Goal: Transaction & Acquisition: Purchase product/service

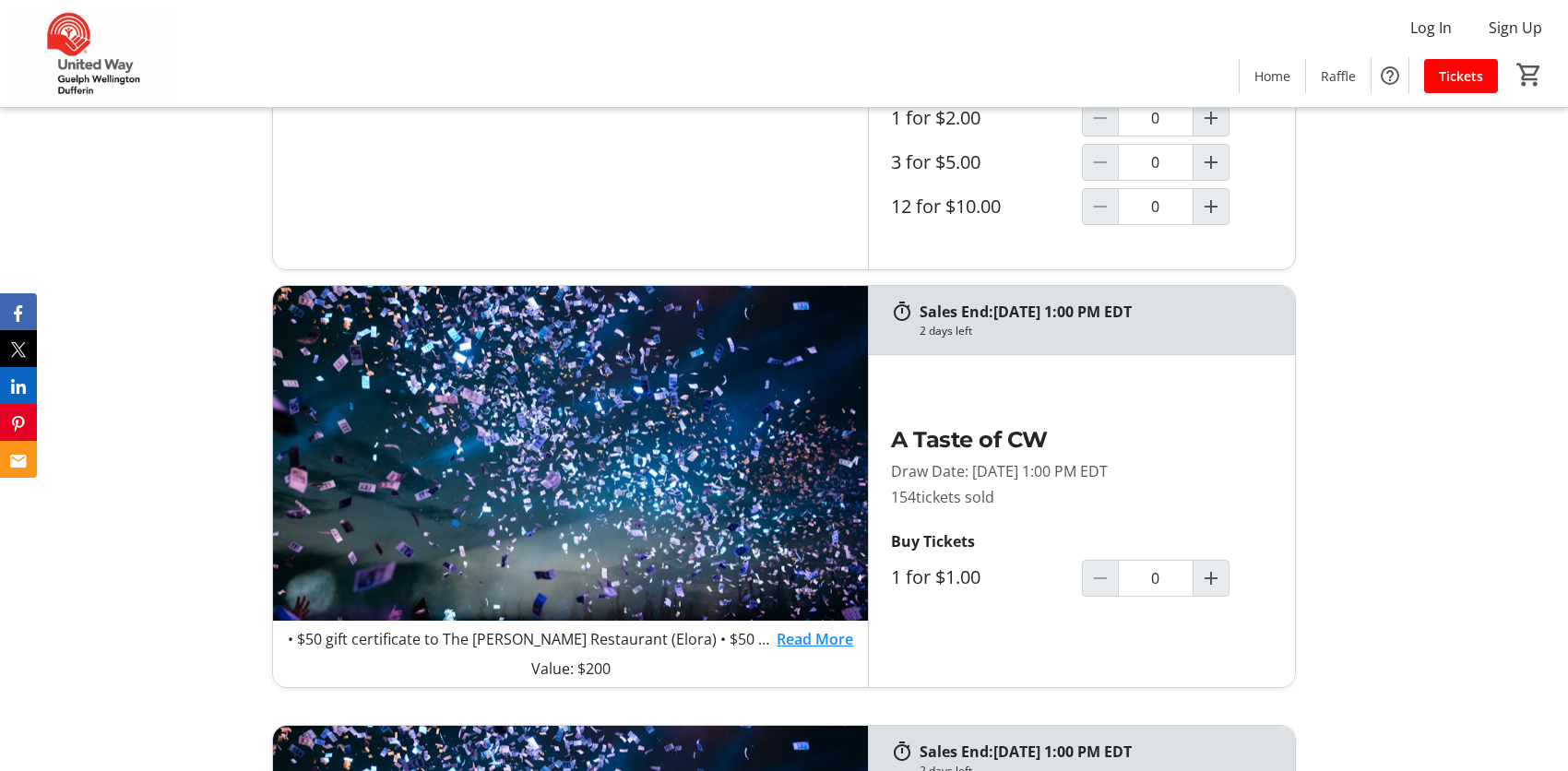
scroll to position [921, 0]
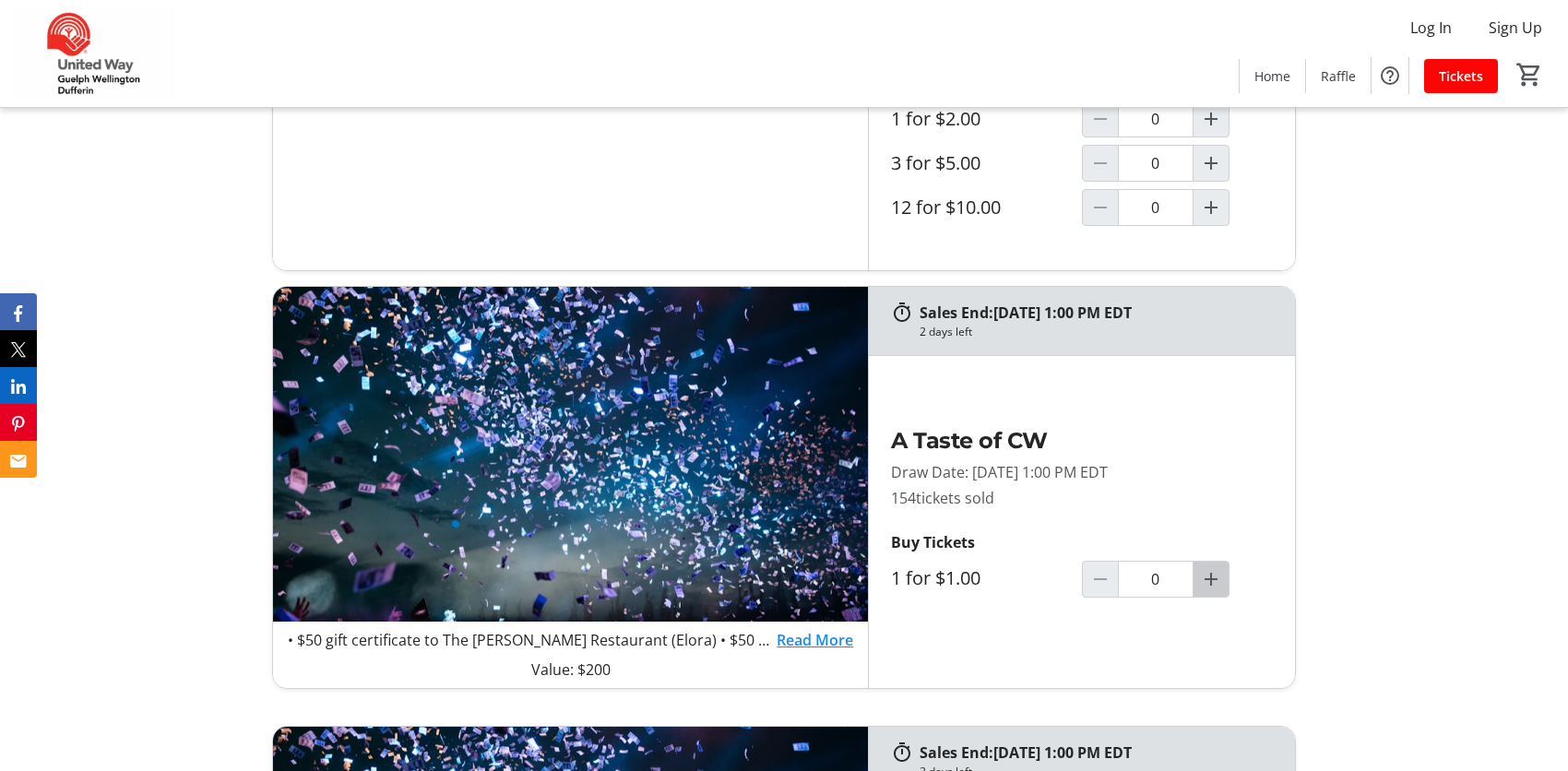
click at [1213, 574] on mat-icon "Increment by one" at bounding box center [1211, 580] width 22 height 22
click at [1213, 575] on mat-icon "Increment by one" at bounding box center [1211, 580] width 22 height 22
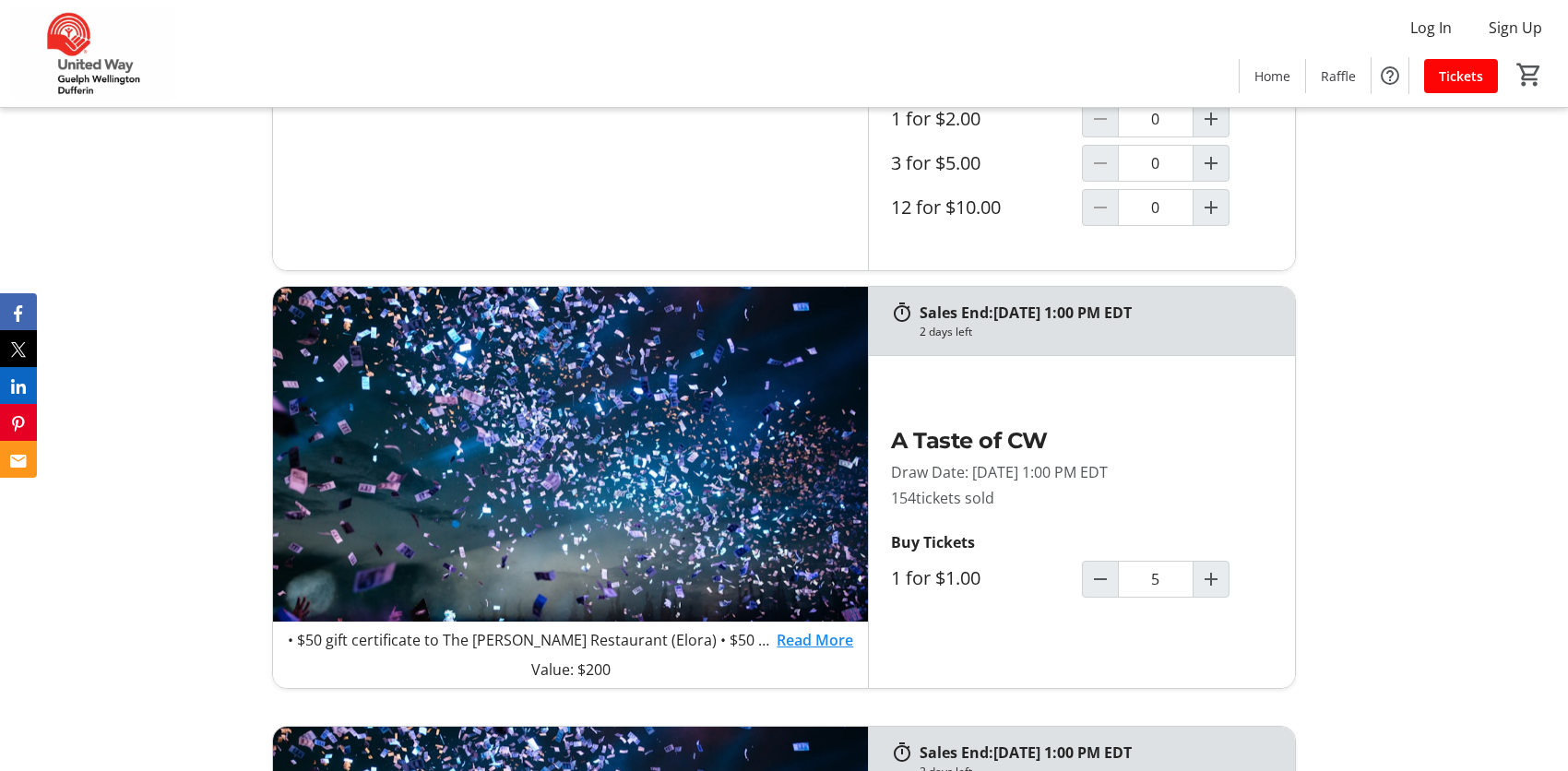
scroll to position [738, 0]
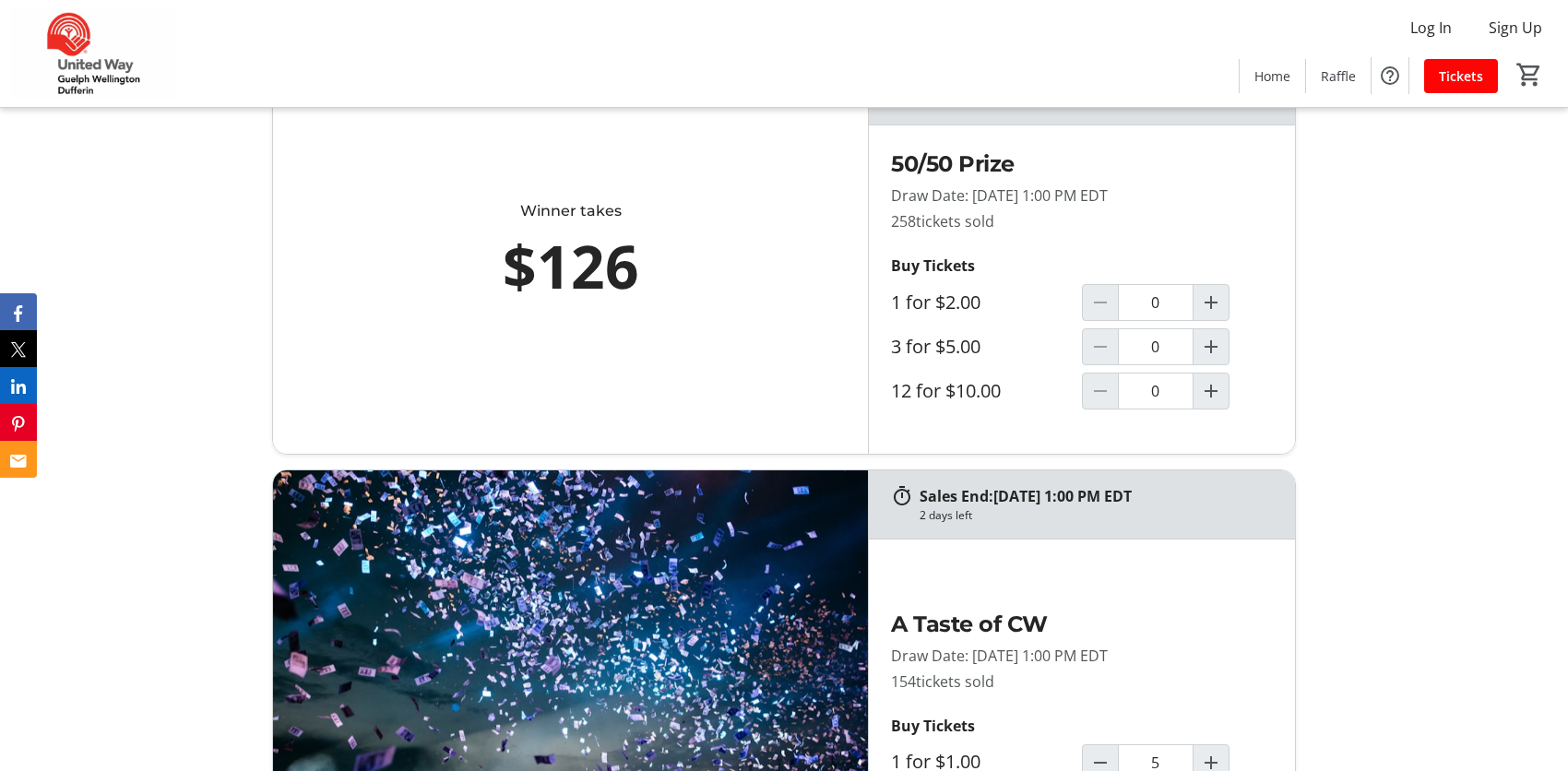
type input "5"
click at [1211, 343] on mat-icon "Increment by one" at bounding box center [1211, 346] width 22 height 22
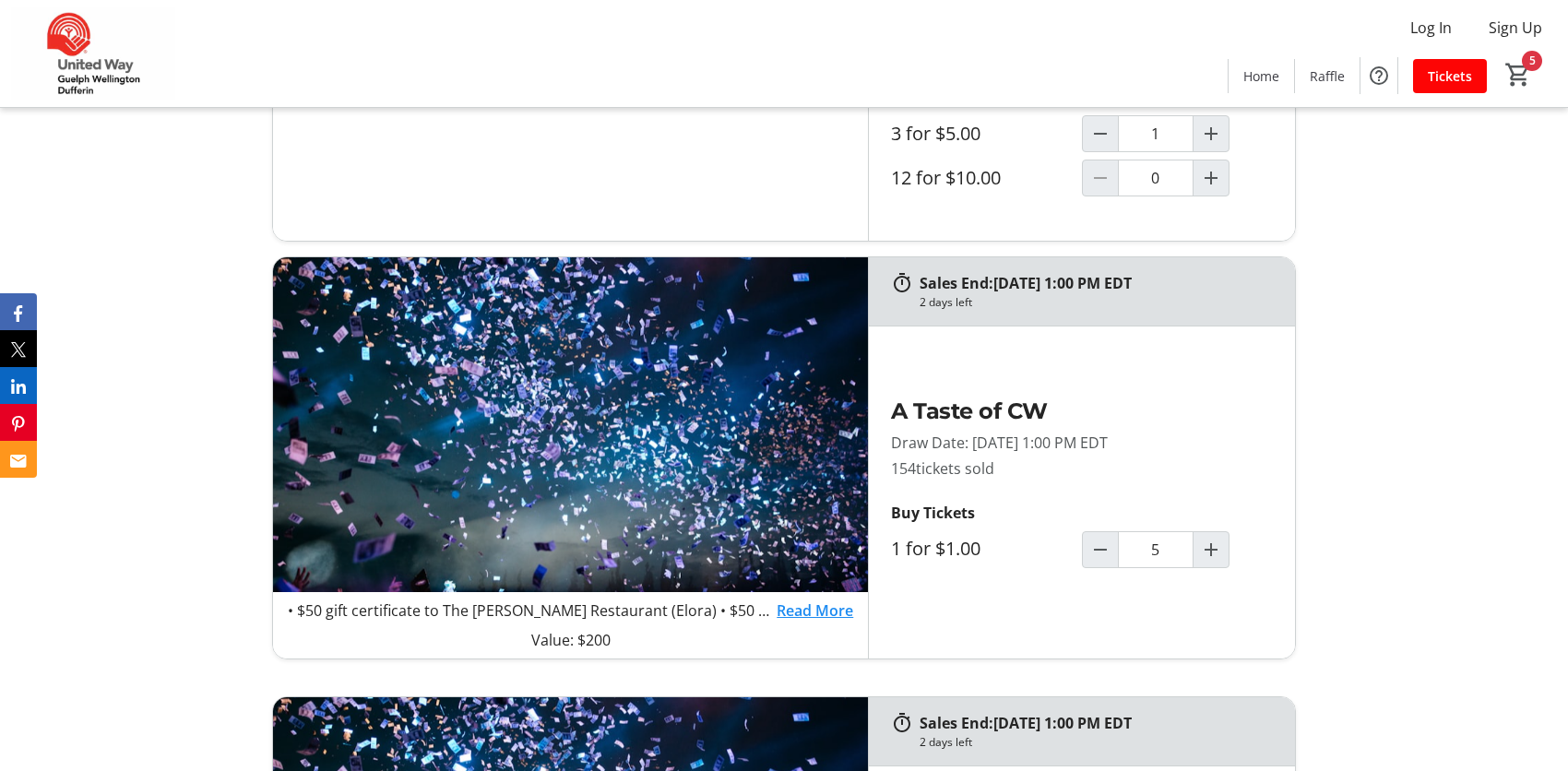
type input "1"
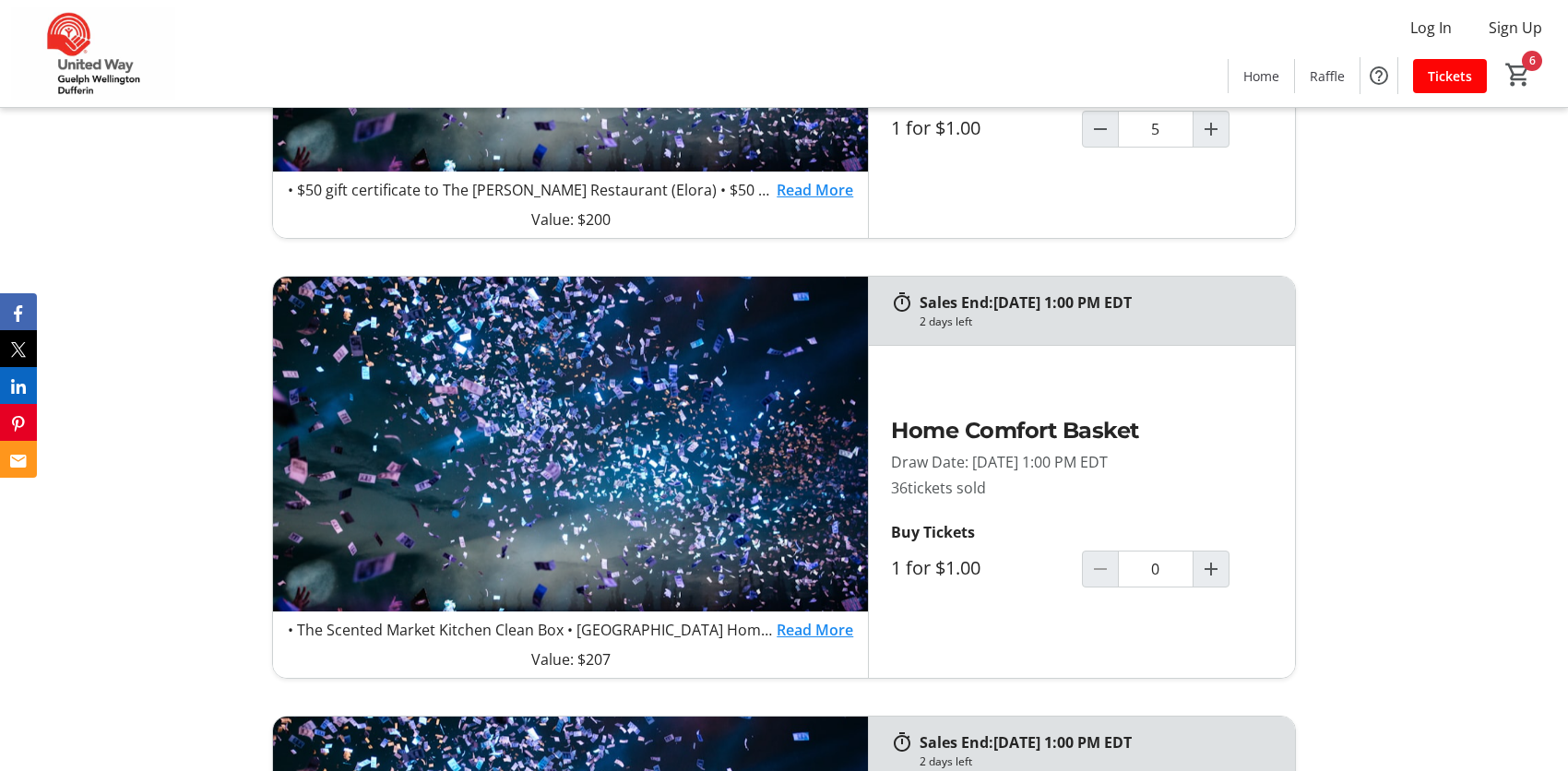
scroll to position [1383, 0]
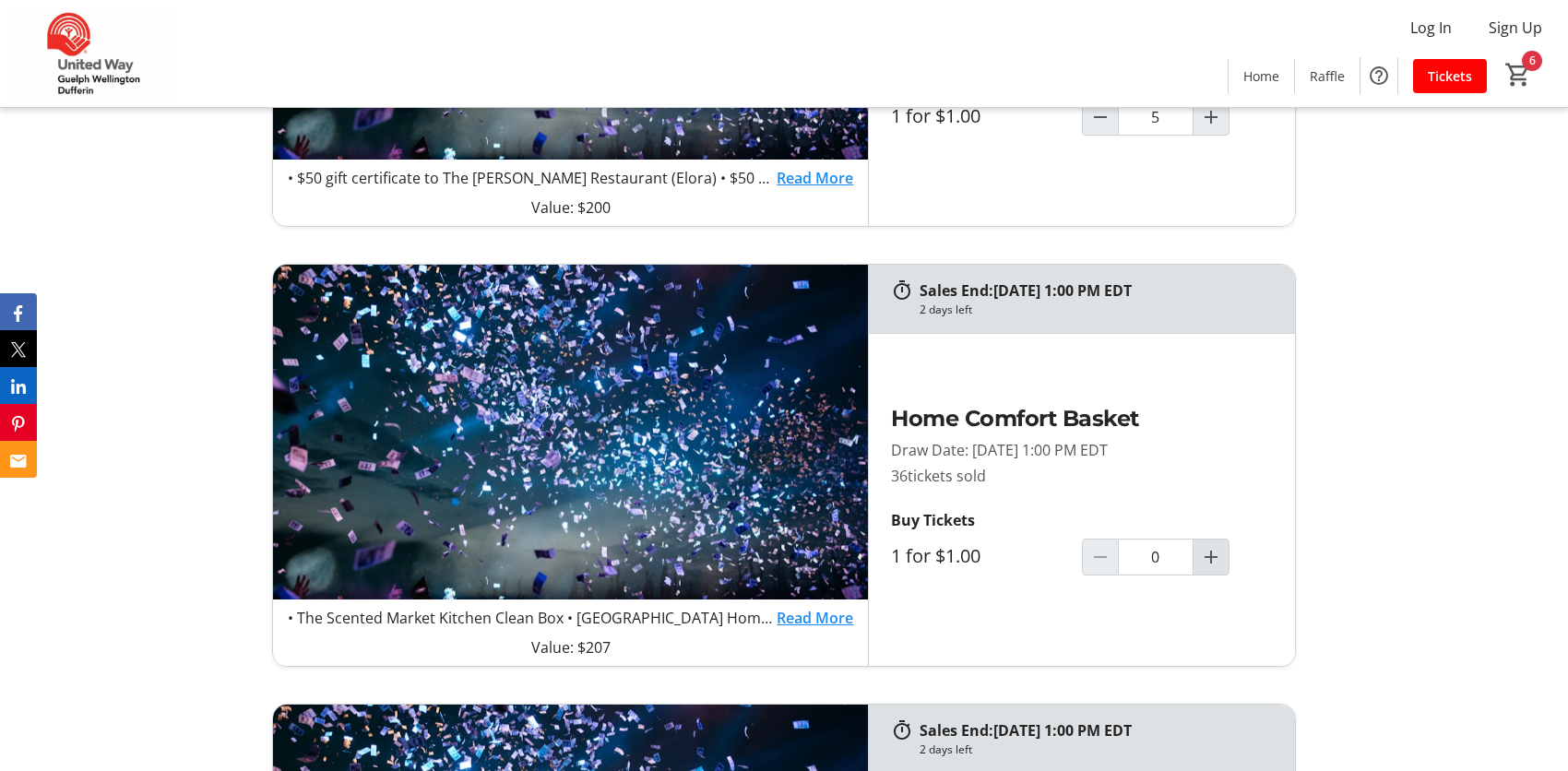
click at [1215, 559] on mat-icon "Increment by one" at bounding box center [1211, 557] width 22 height 22
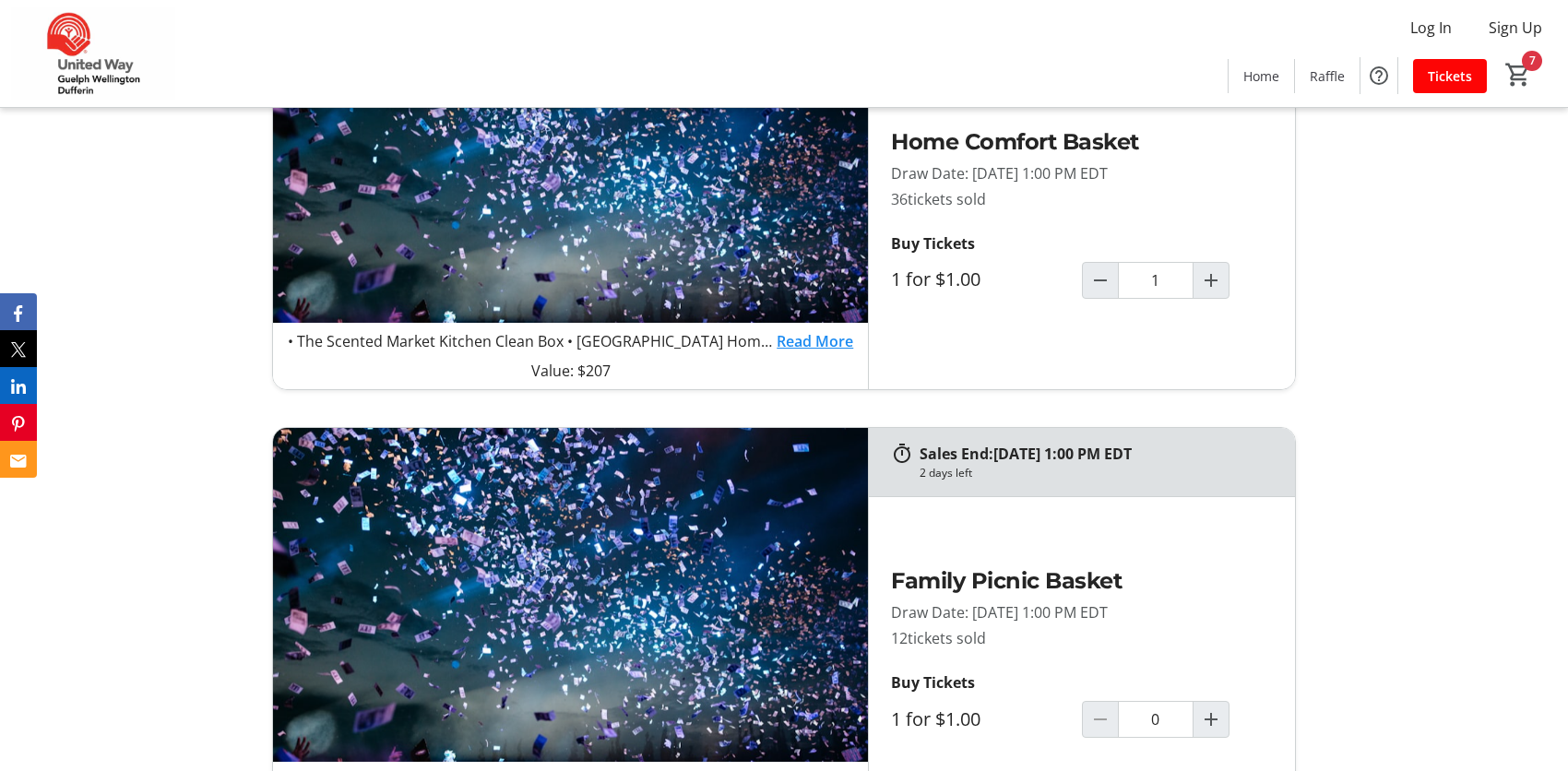
scroll to position [1568, 0]
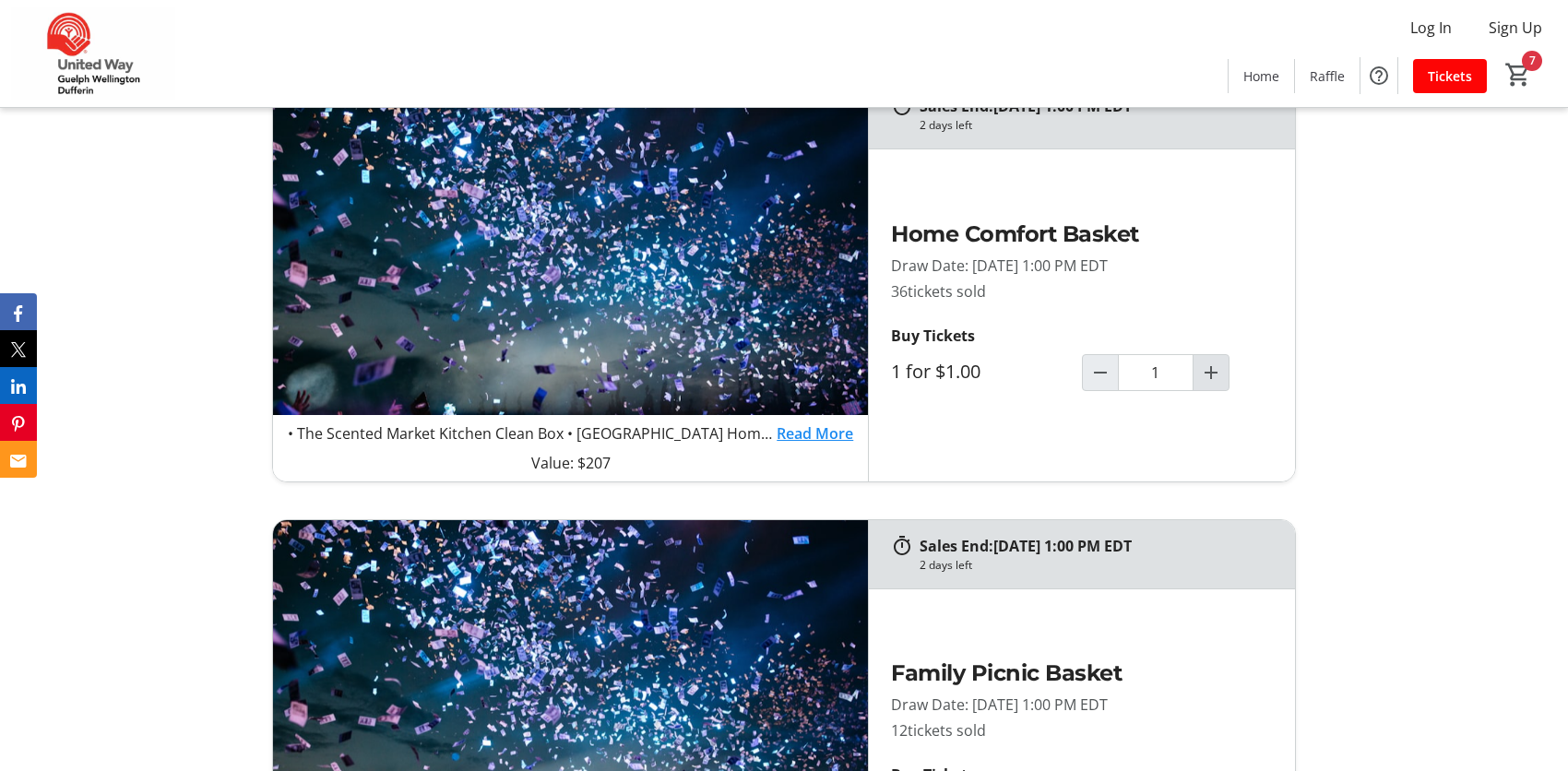
click at [1211, 373] on mat-icon "Increment by one" at bounding box center [1211, 372] width 22 height 22
type input "5"
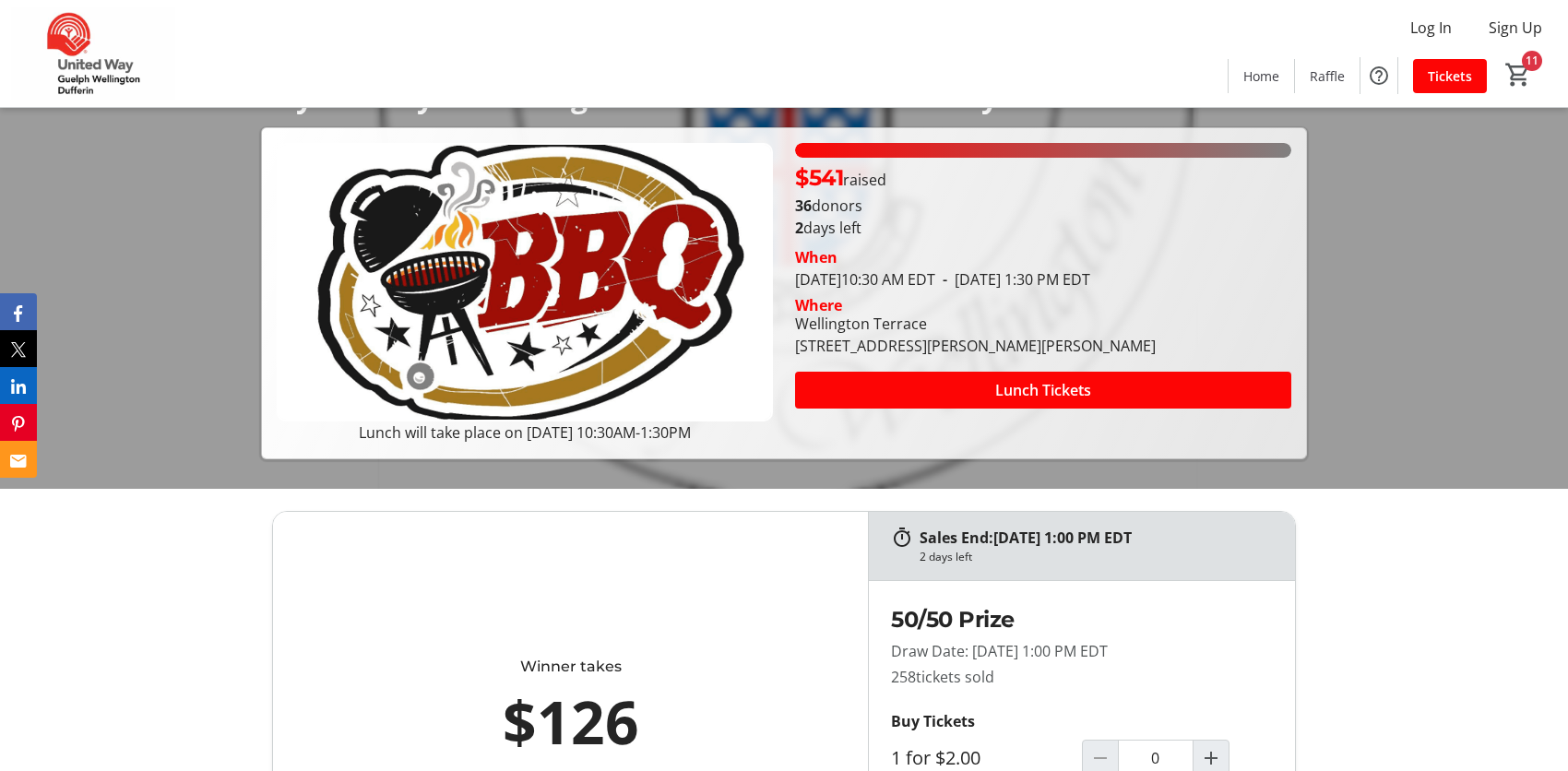
scroll to position [185, 0]
